Goal: Information Seeking & Learning: Learn about a topic

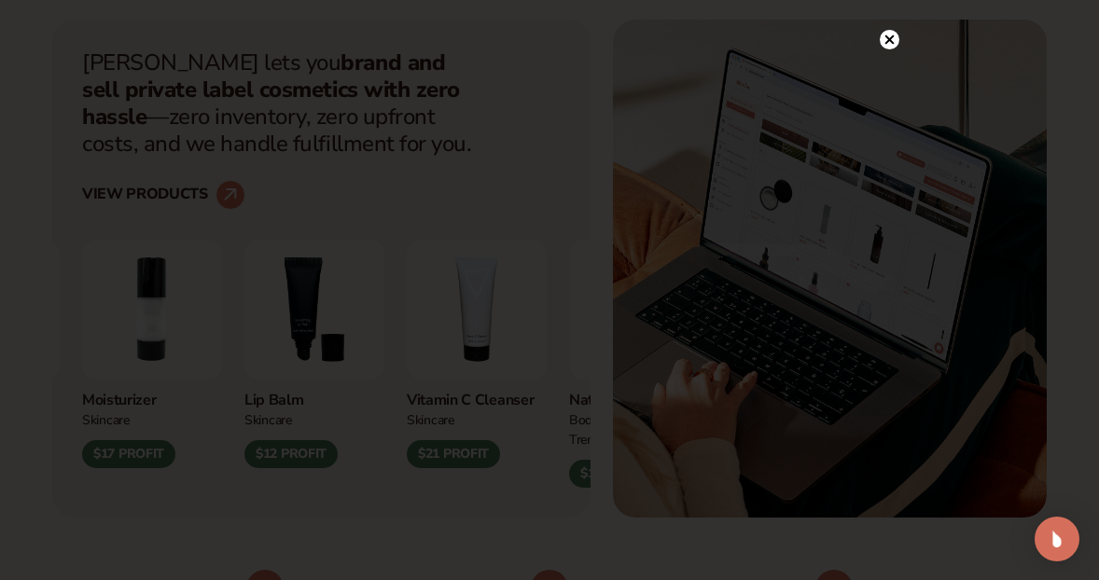
scroll to position [650, 0]
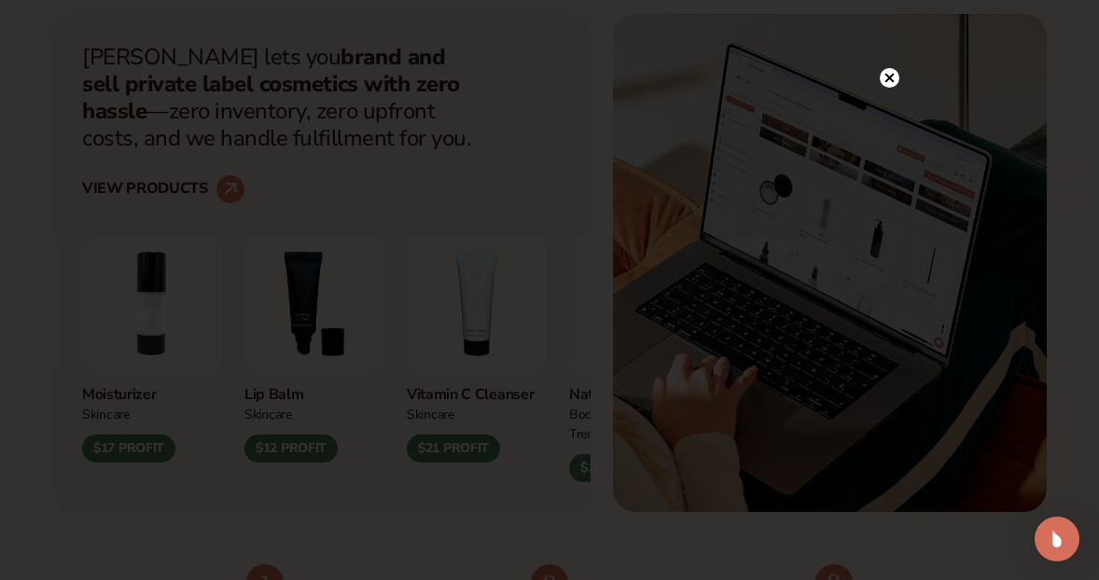
click at [892, 38] on div at bounding box center [549, 290] width 1099 height 580
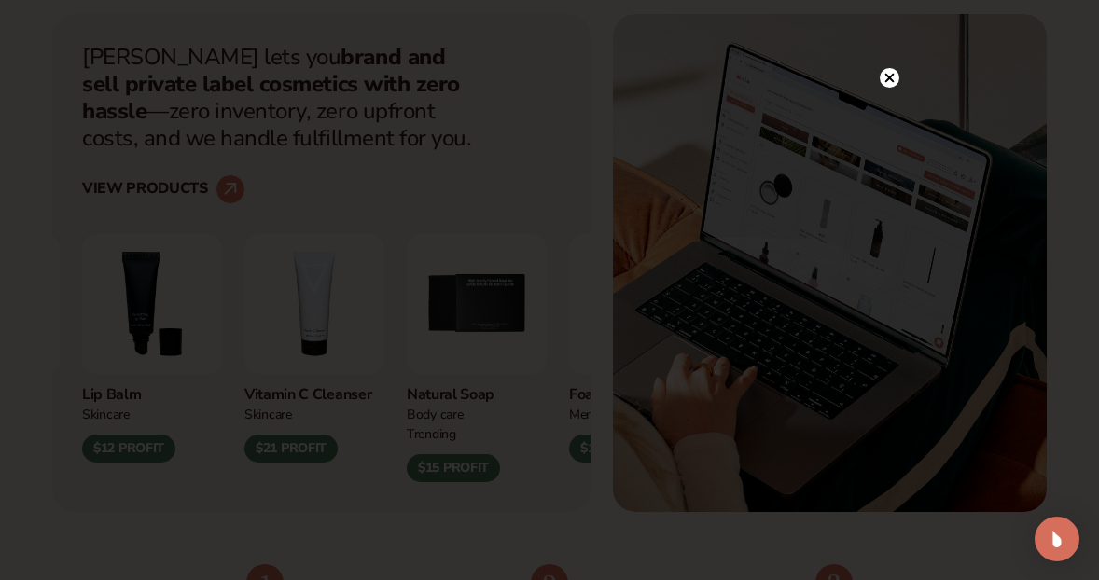
click at [891, 80] on icon at bounding box center [889, 77] width 9 height 9
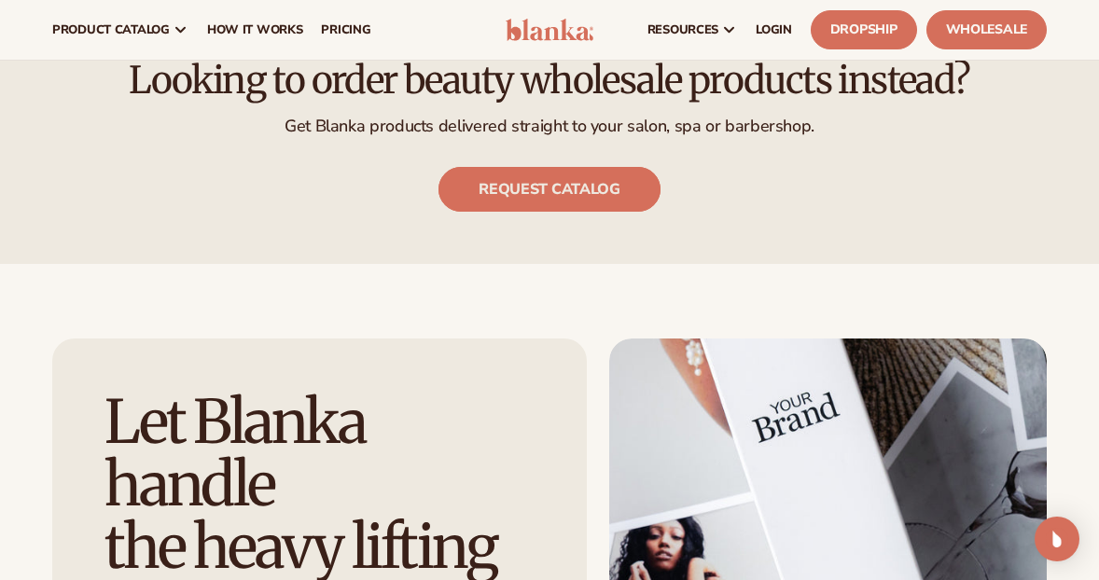
scroll to position [2124, 0]
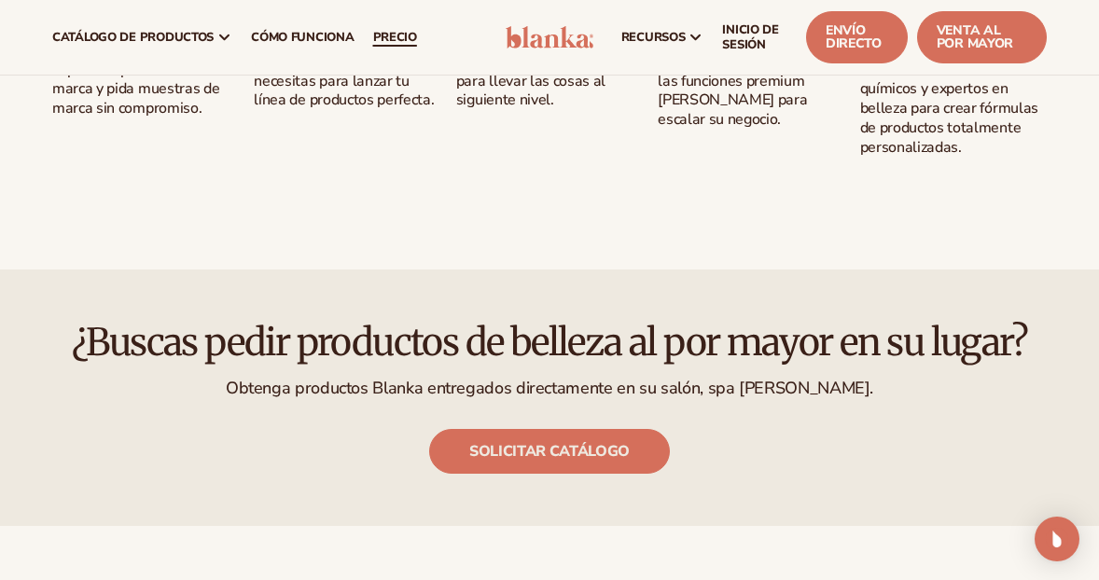
click at [399, 43] on span "PRECIO" at bounding box center [395, 37] width 44 height 15
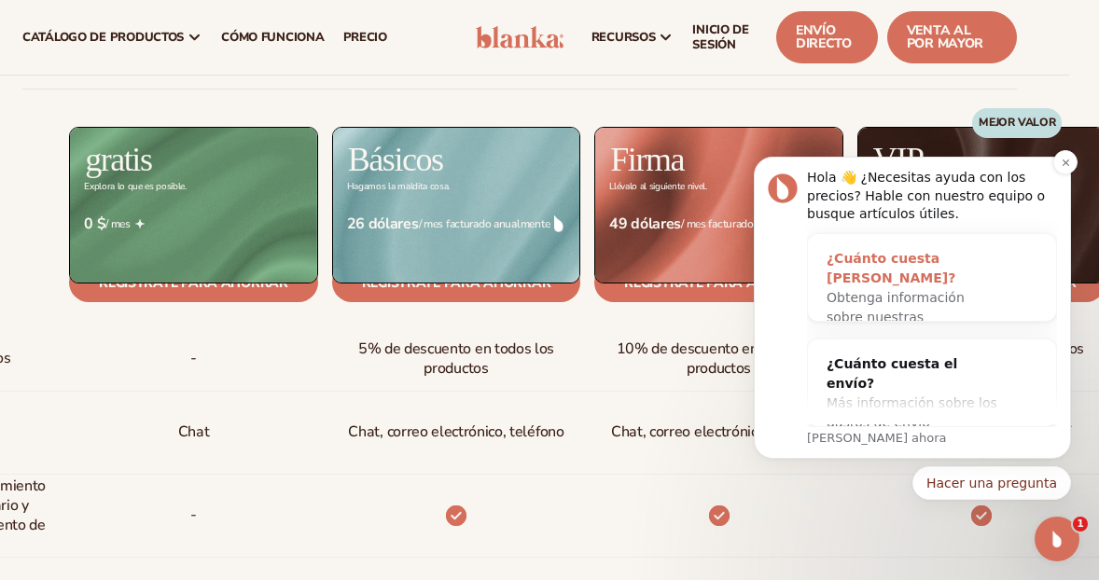
scroll to position [702, 29]
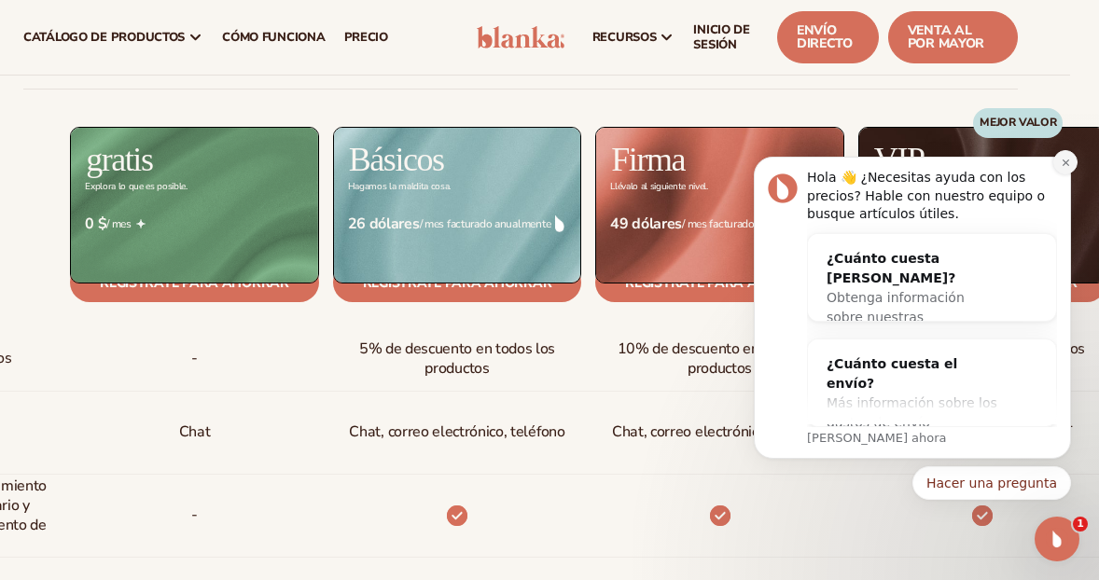
click at [1061, 161] on icon "Descartar notificación" at bounding box center [1065, 163] width 10 height 10
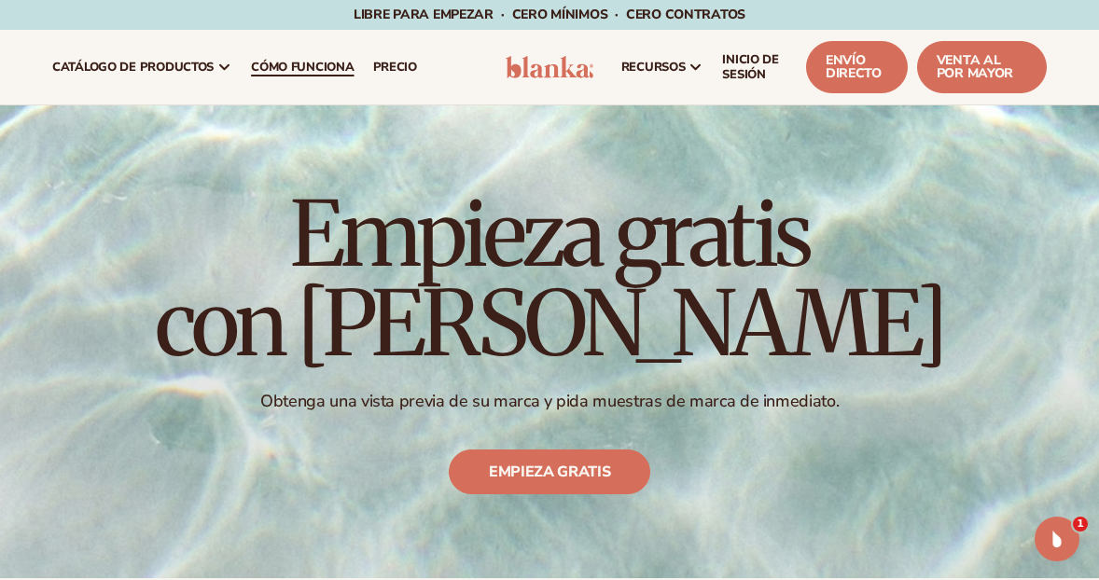
scroll to position [0, 0]
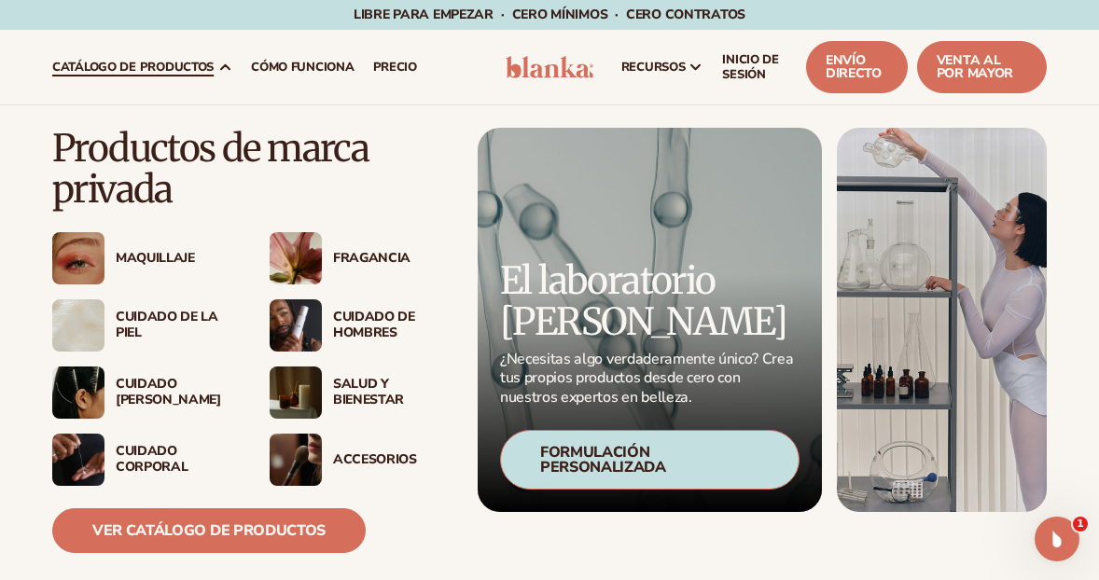
click at [90, 265] on img at bounding box center [78, 258] width 52 height 52
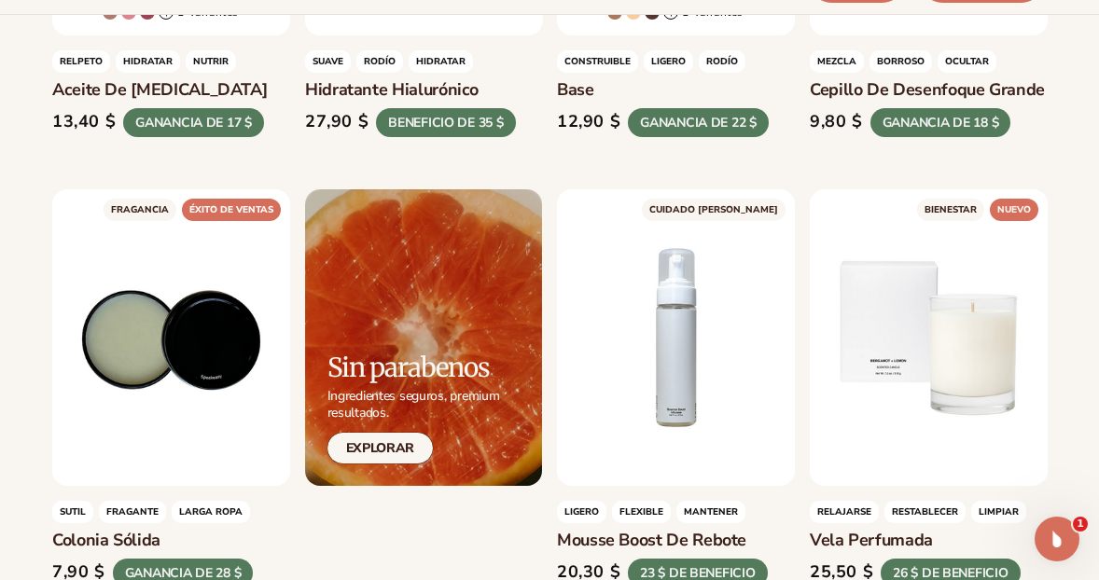
scroll to position [1939, 0]
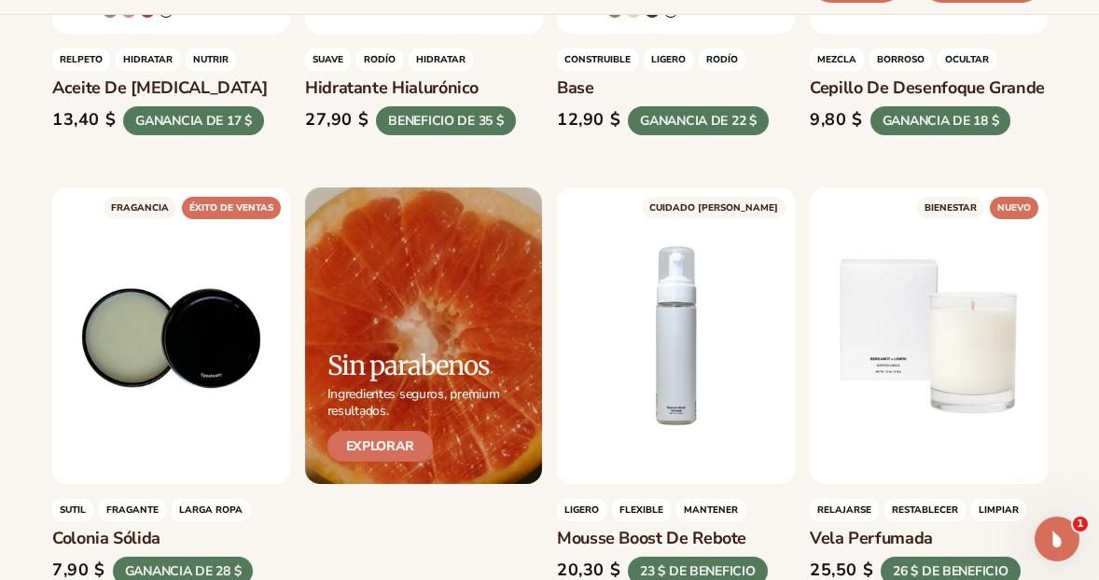
click at [398, 431] on link "EXPLORAR" at bounding box center [379, 446] width 105 height 31
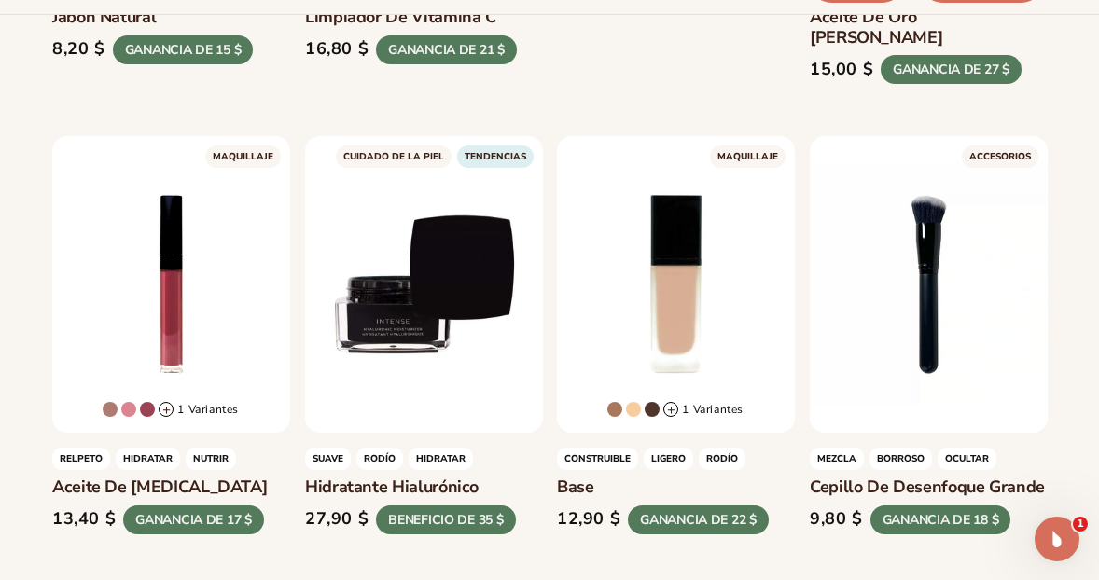
scroll to position [1595, 0]
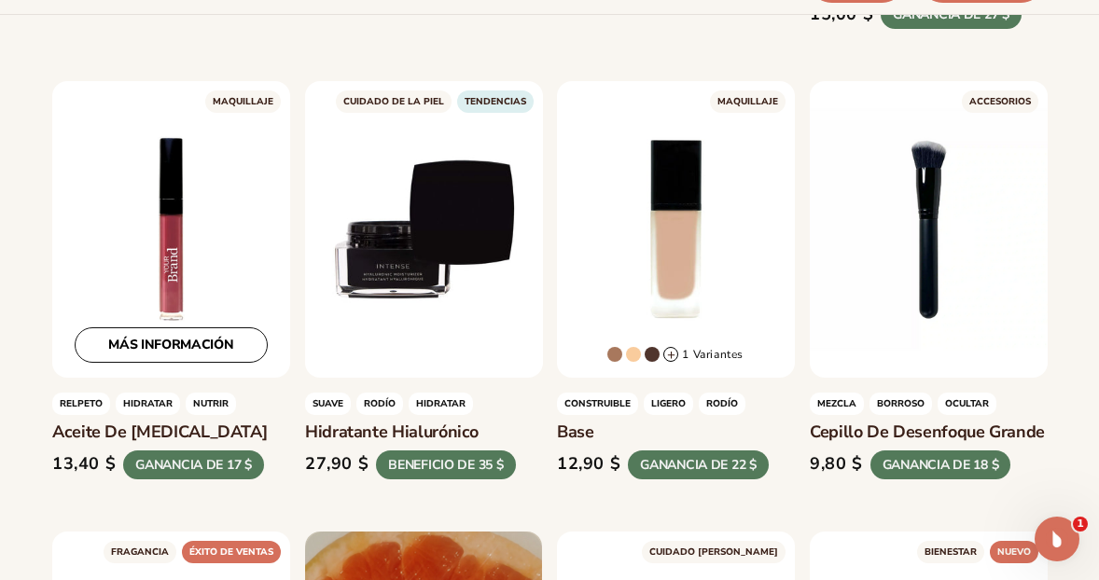
click at [198, 189] on div "más información" at bounding box center [171, 229] width 238 height 297
click at [162, 337] on link "más información" at bounding box center [171, 344] width 193 height 35
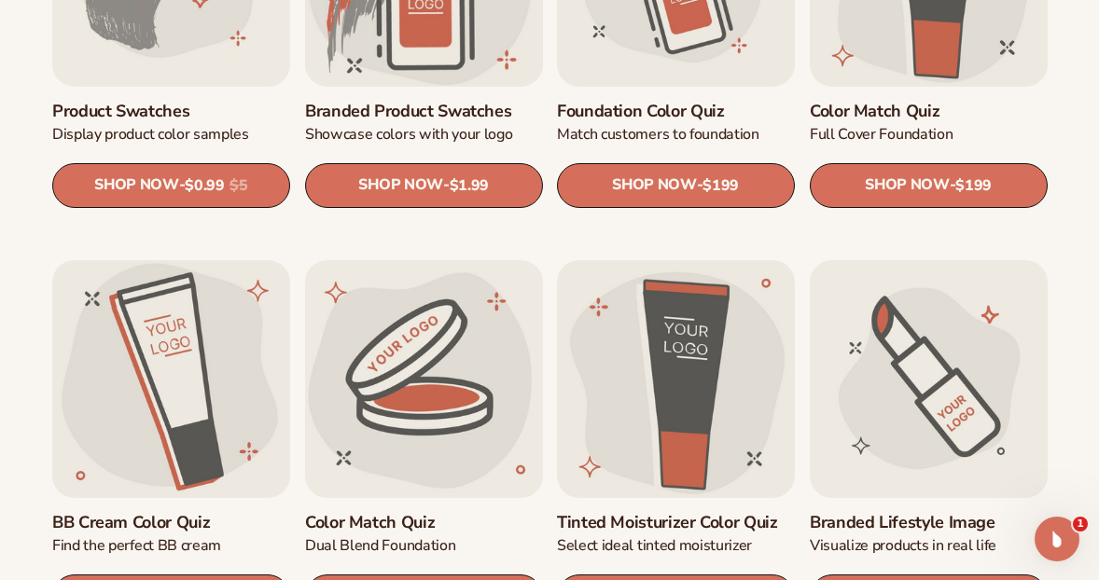
scroll to position [1209, 0]
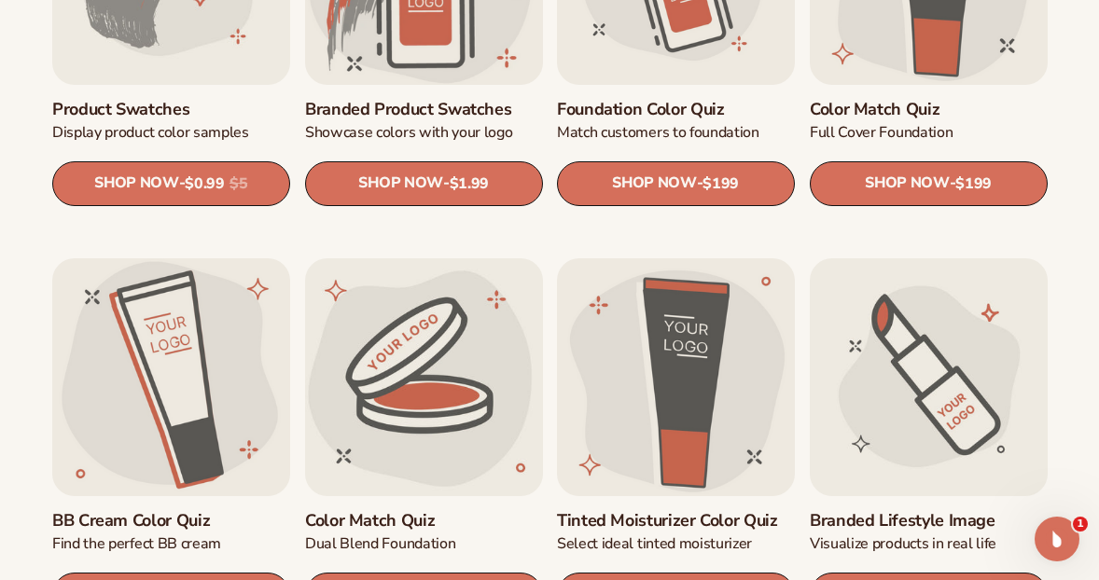
click at [297, 371] on ul "Logo trace Convert your logo to vector SHOP NOW - Regular price $100 Sale price…" at bounding box center [549, 469] width 994 height 2064
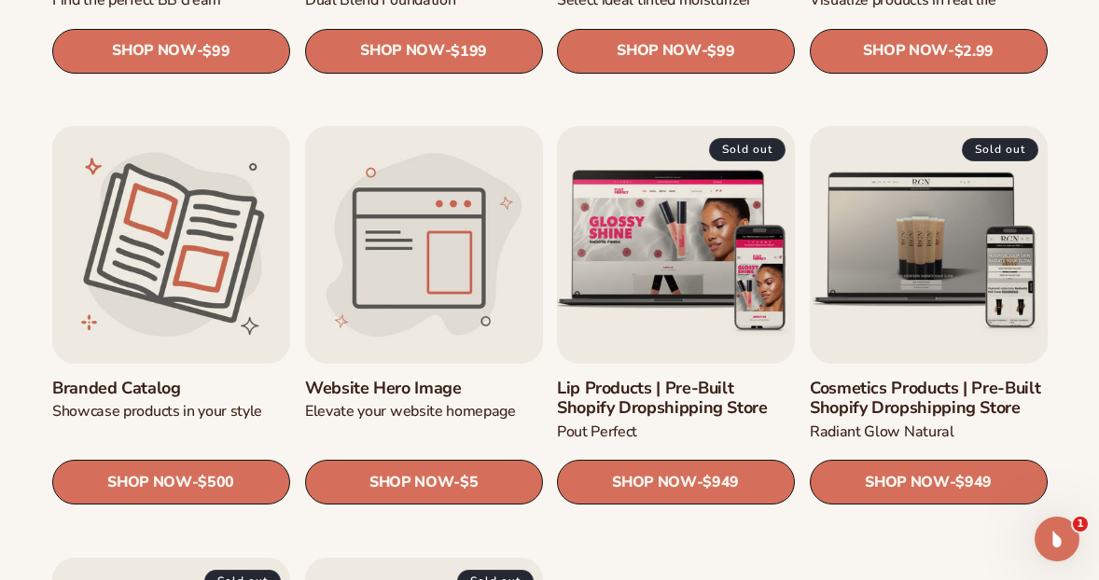
scroll to position [1764, 0]
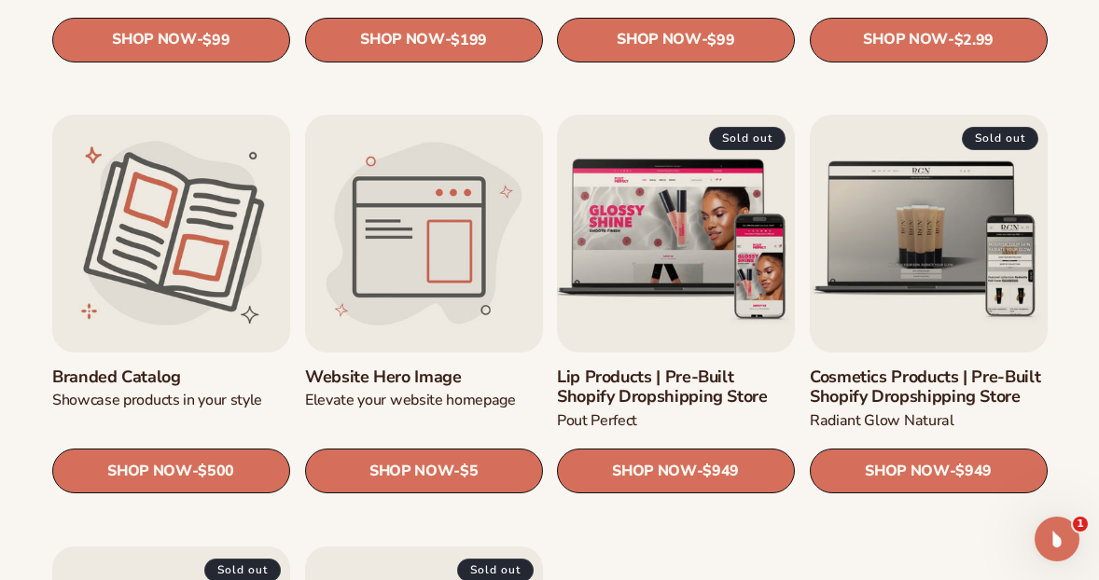
click at [664, 367] on link "Lip Products | Pre-Built Shopify Dropshipping Store" at bounding box center [676, 387] width 238 height 40
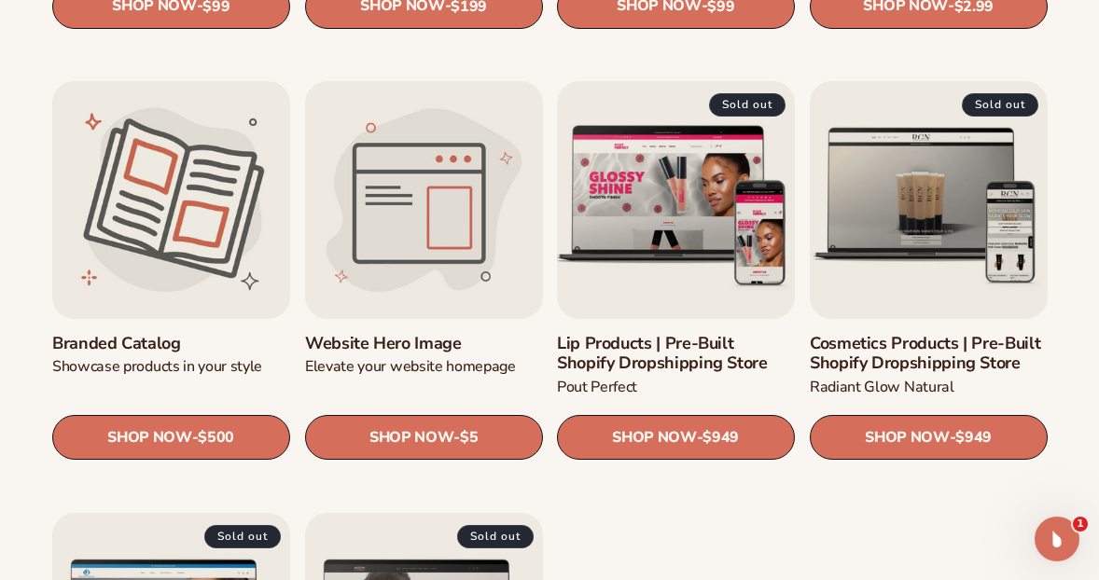
scroll to position [1805, 0]
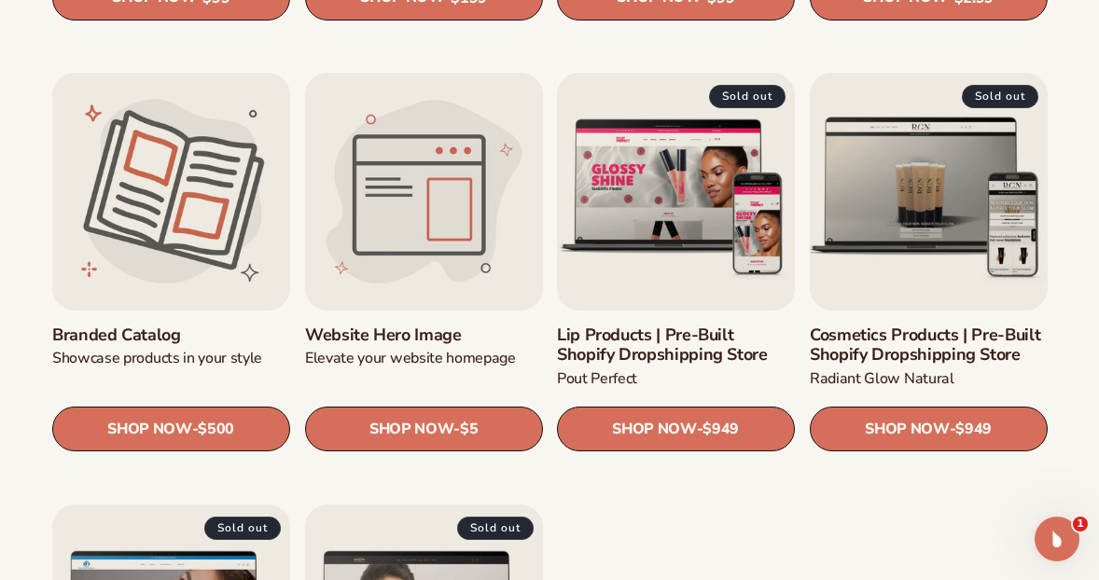
click at [905, 325] on link "Cosmetics Products | Pre-Built Shopify Dropshipping Store" at bounding box center [928, 345] width 238 height 40
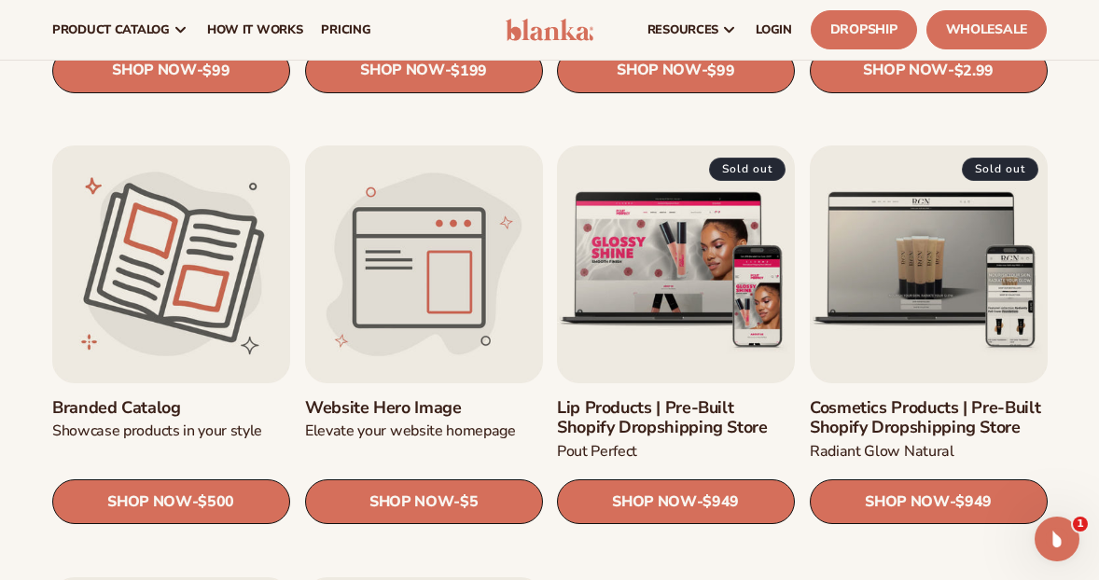
scroll to position [1647, 0]
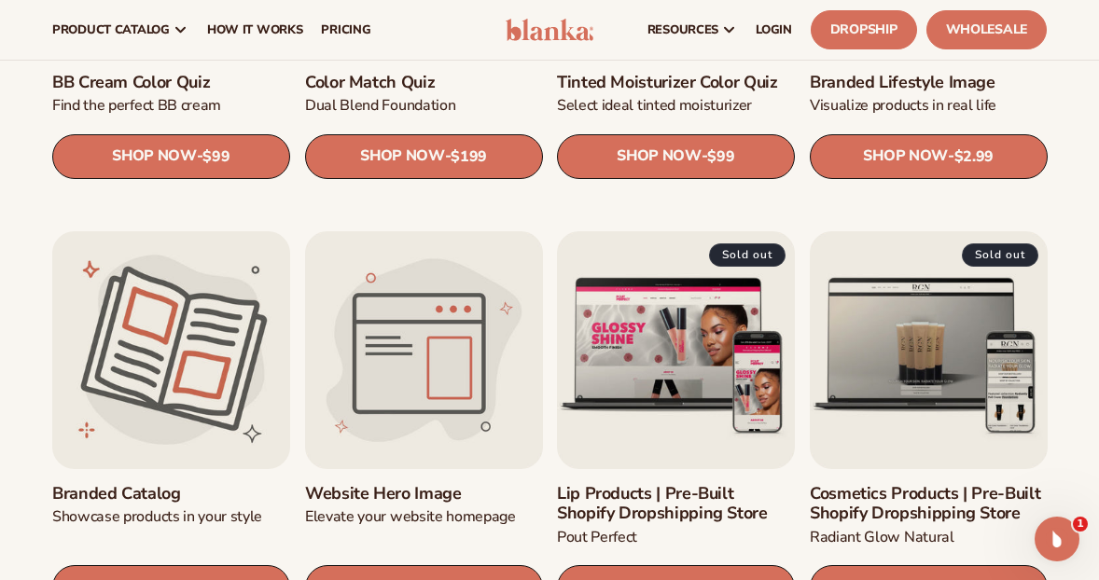
click at [72, 484] on link "Branded catalog" at bounding box center [171, 494] width 238 height 21
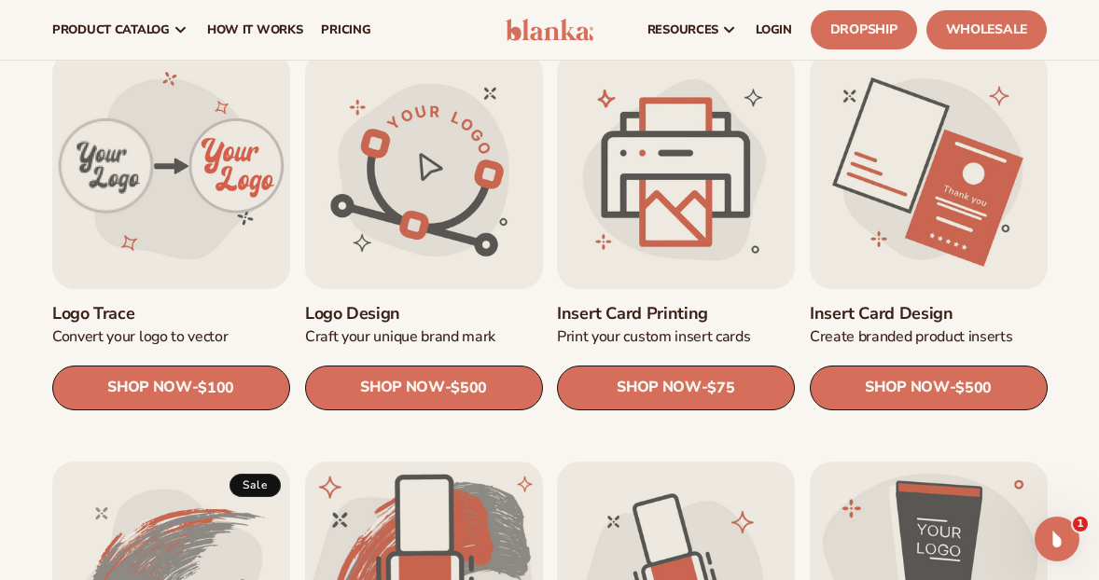
scroll to position [545, 0]
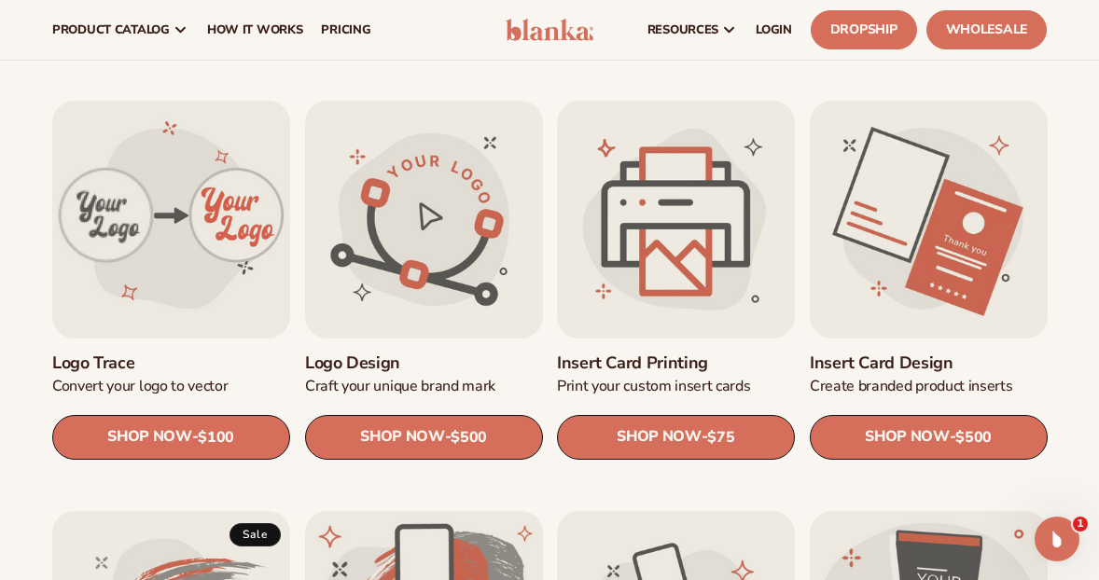
click at [873, 353] on link "Insert card design" at bounding box center [928, 363] width 238 height 21
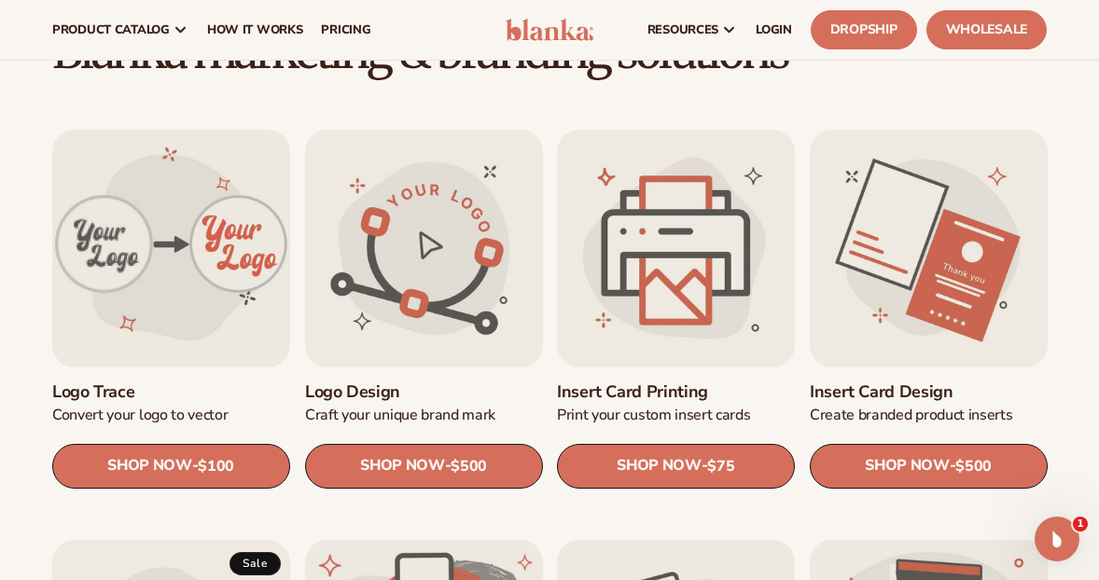
scroll to position [494, 0]
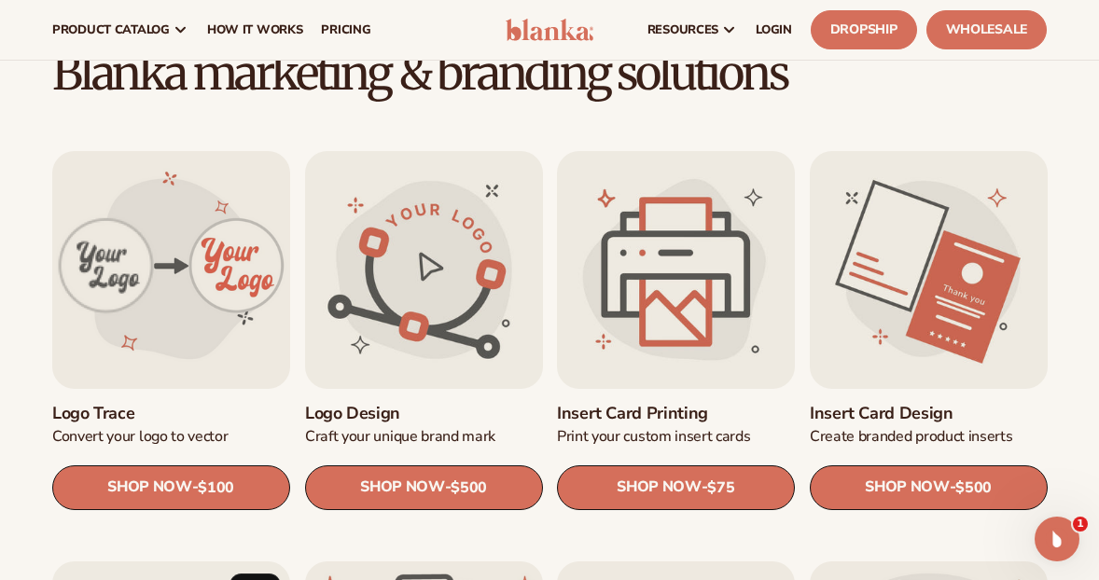
click at [410, 403] on link "Logo design" at bounding box center [424, 413] width 238 height 21
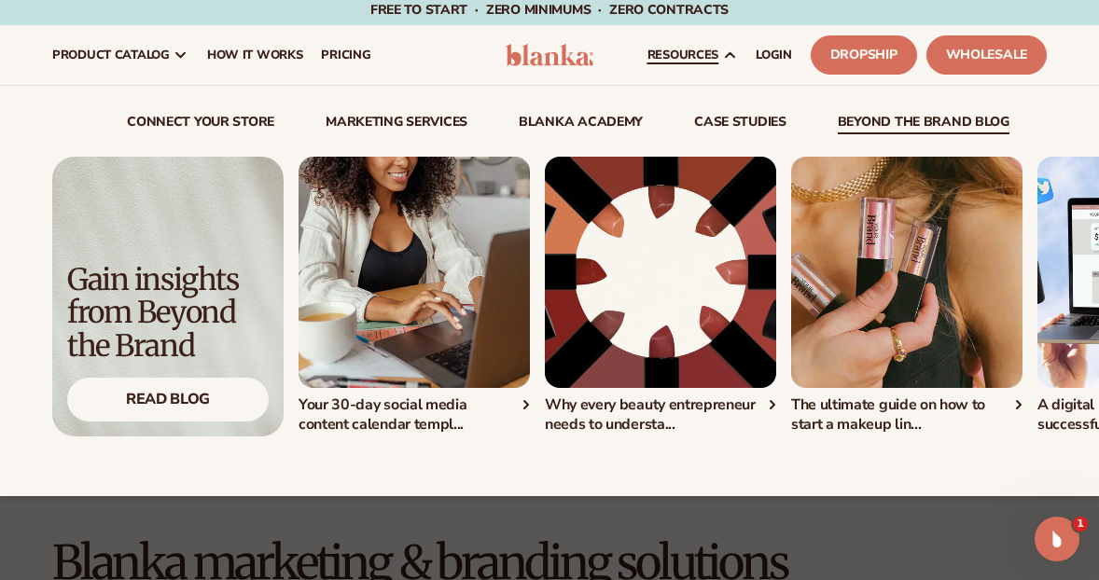
scroll to position [0, 0]
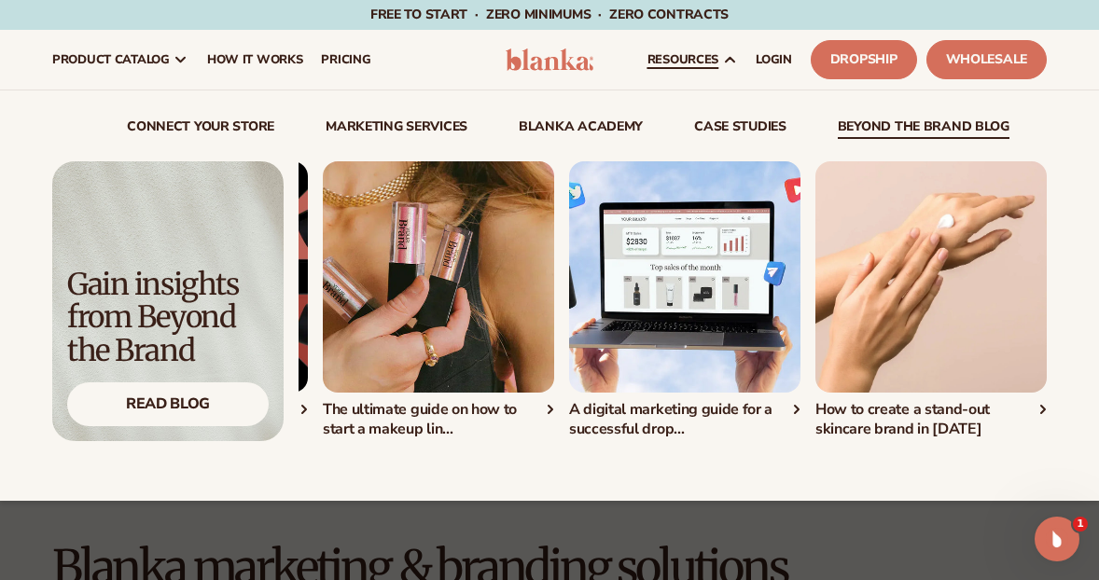
click at [670, 270] on img "4 / 5" at bounding box center [684, 276] width 231 height 231
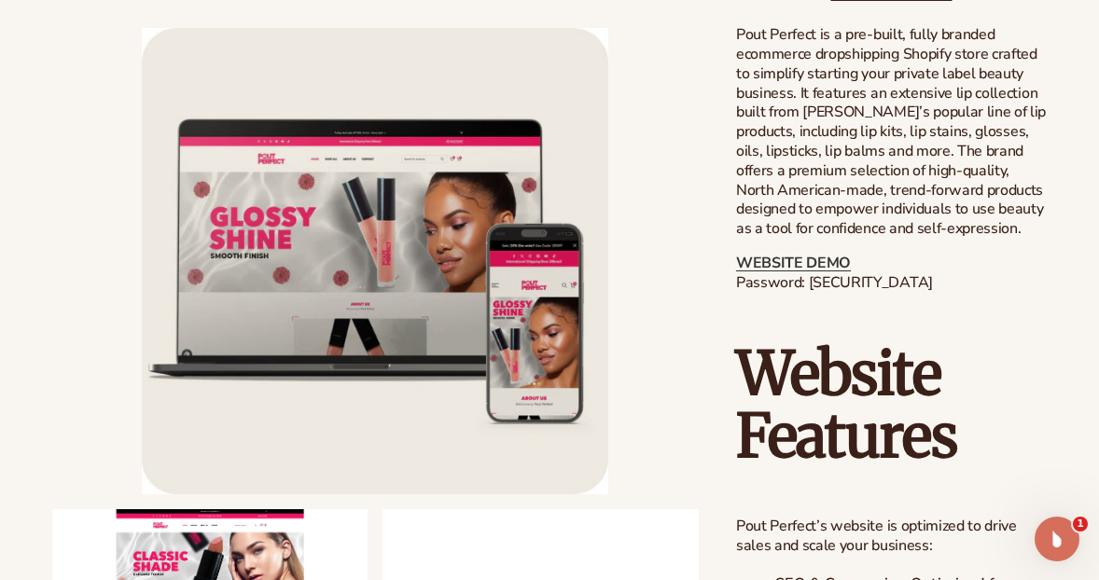
scroll to position [1135, 0]
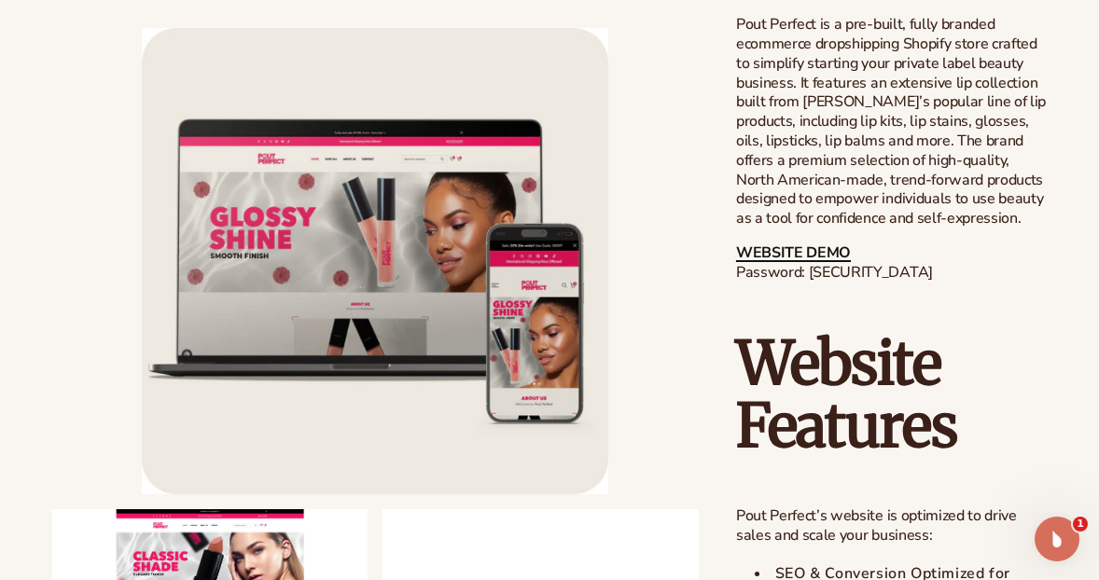
click at [815, 256] on link "WEBSITE DEMO" at bounding box center [793, 252] width 115 height 21
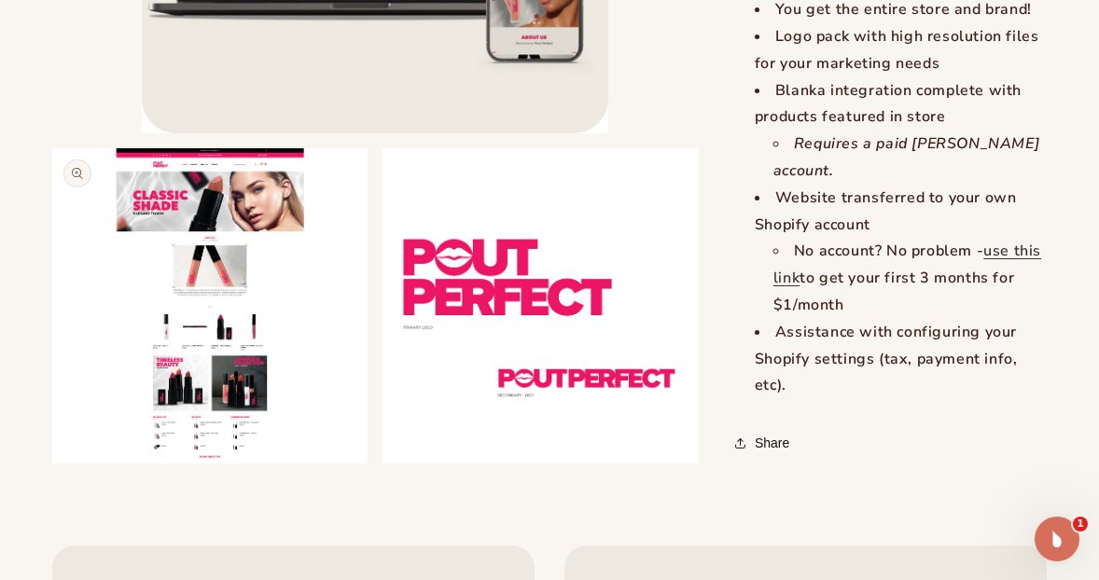
scroll to position [2460, 0]
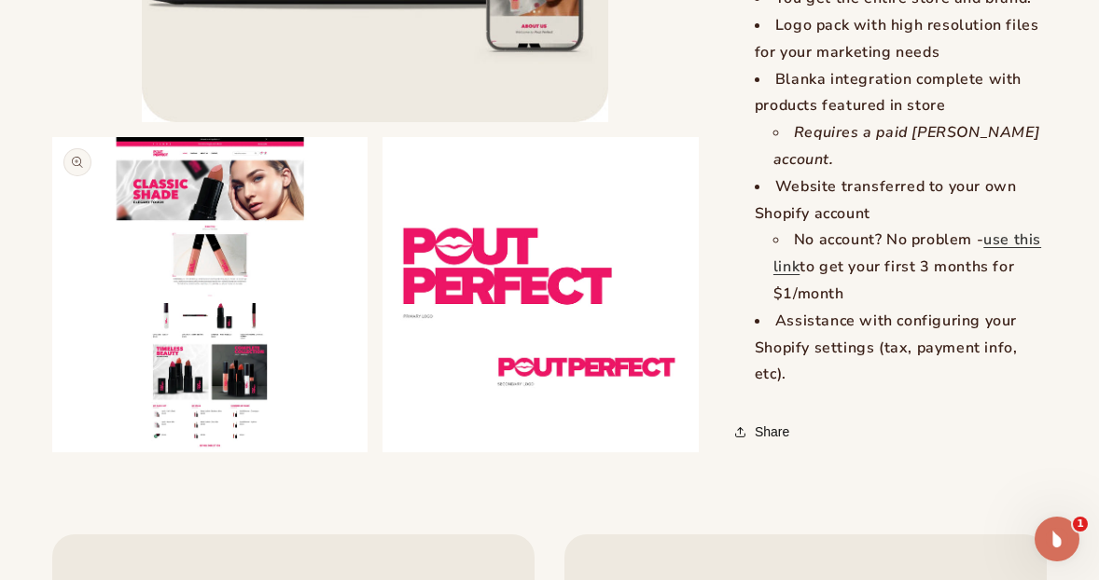
click at [52, 452] on button "Open media 2 in modal" at bounding box center [52, 452] width 0 height 0
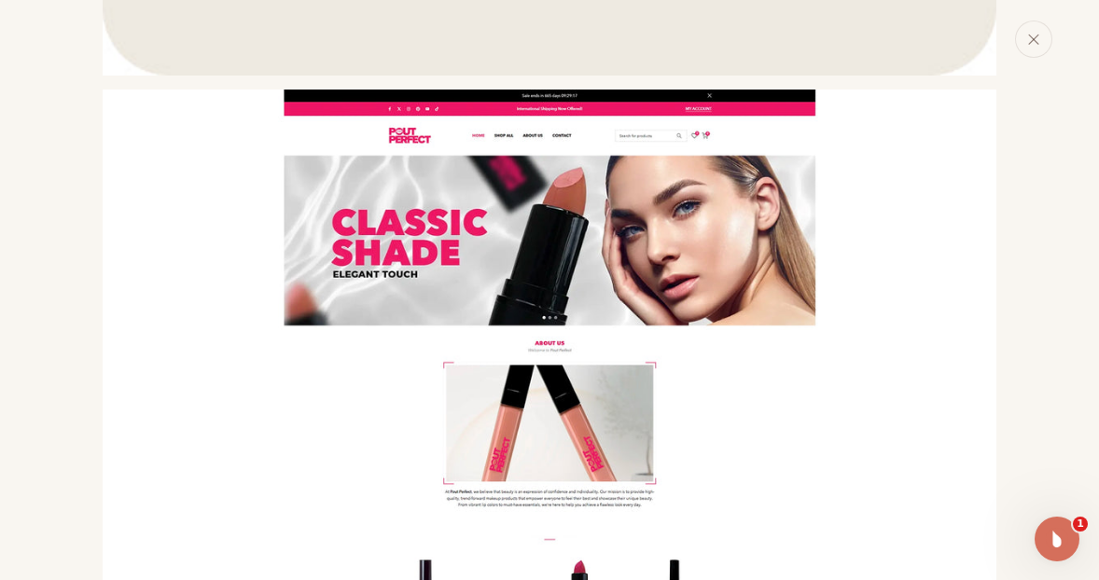
scroll to position [848, 0]
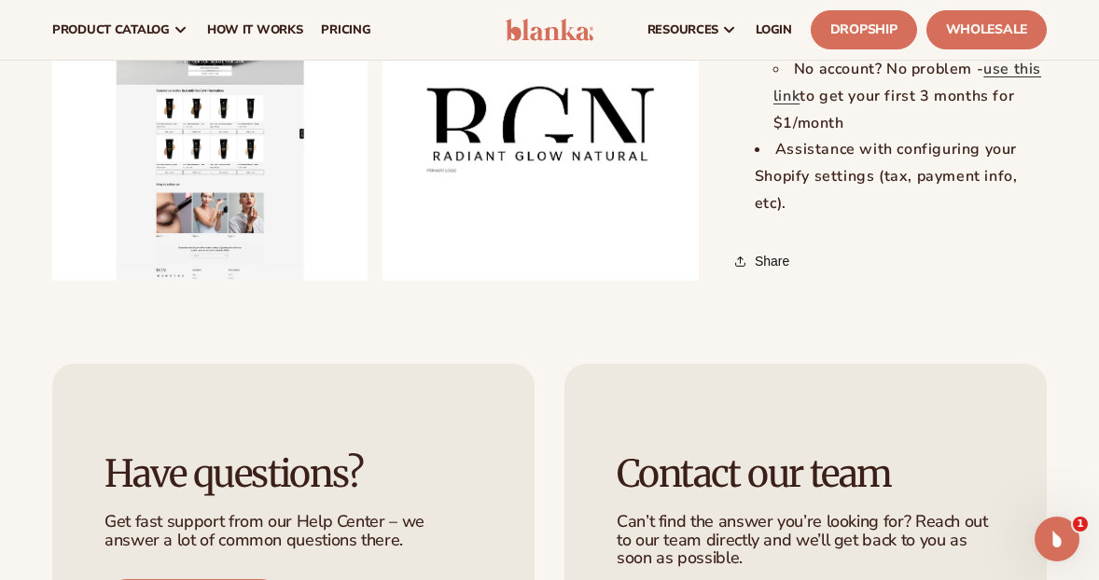
scroll to position [2739, 0]
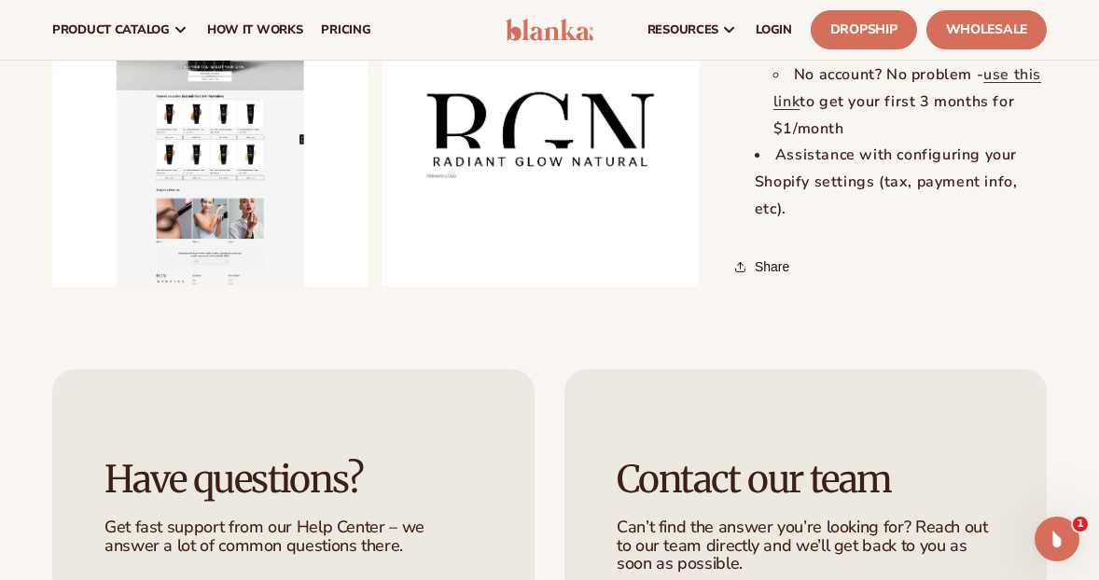
click at [52, 287] on button "Open media 2 in modal" at bounding box center [52, 287] width 0 height 0
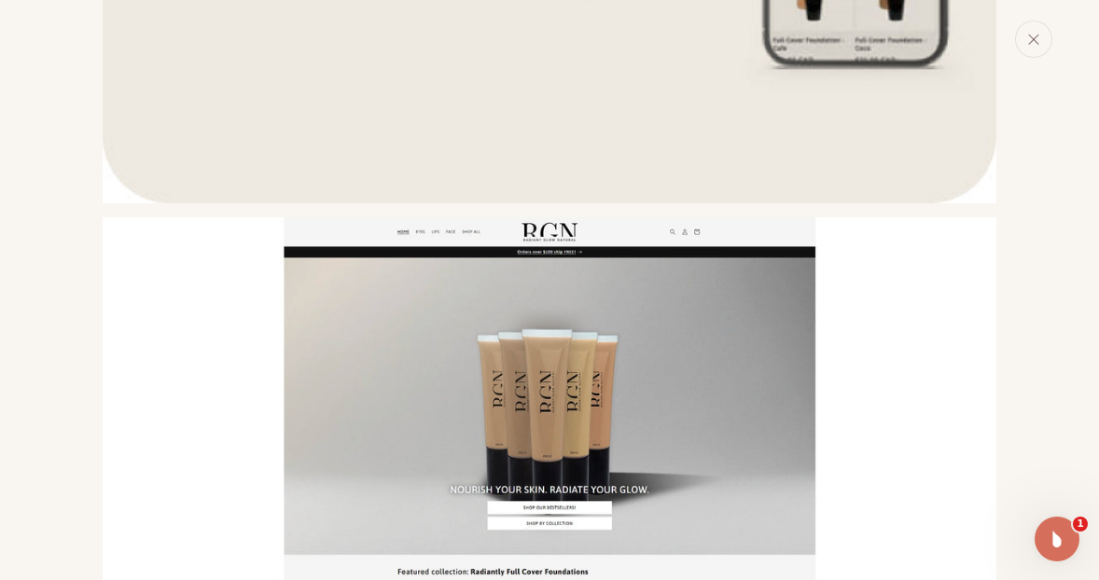
scroll to position [704, 0]
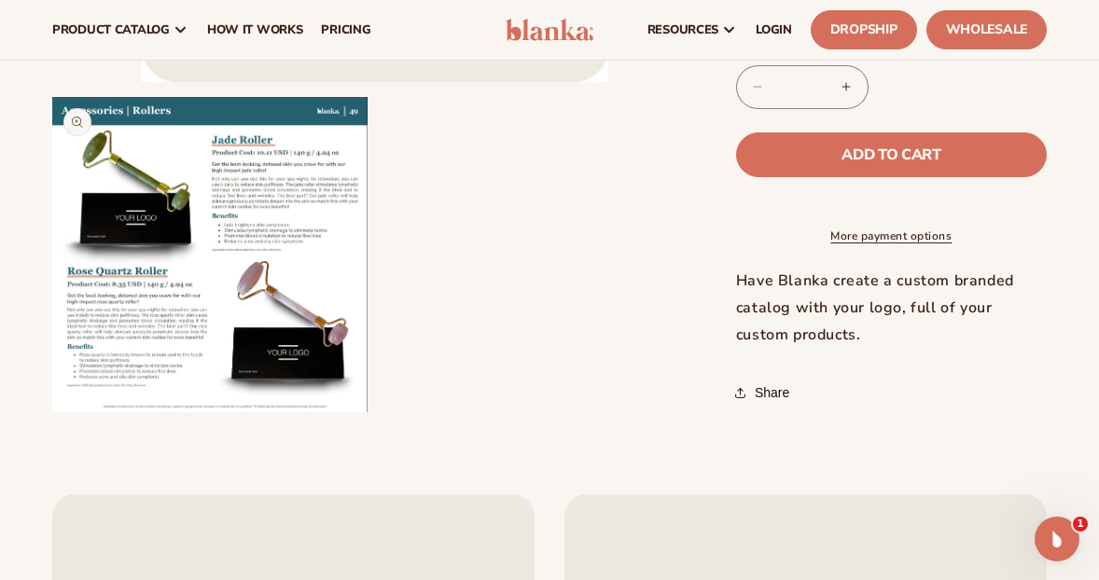
click at [52, 412] on button "Open media 2 in modal" at bounding box center [52, 412] width 0 height 0
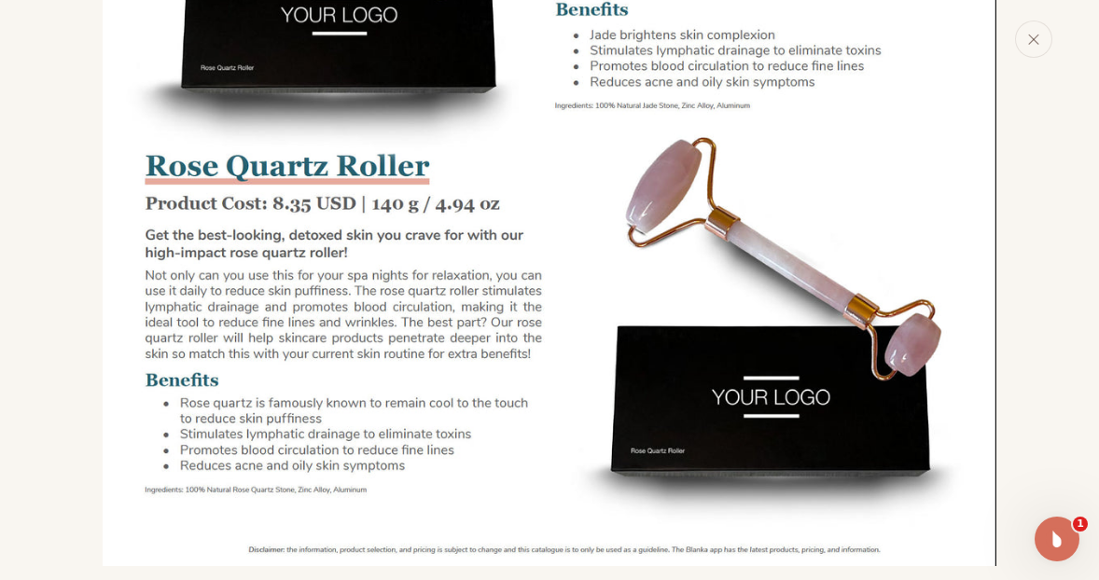
scroll to position [1253, 0]
